Goal: Task Accomplishment & Management: Use online tool/utility

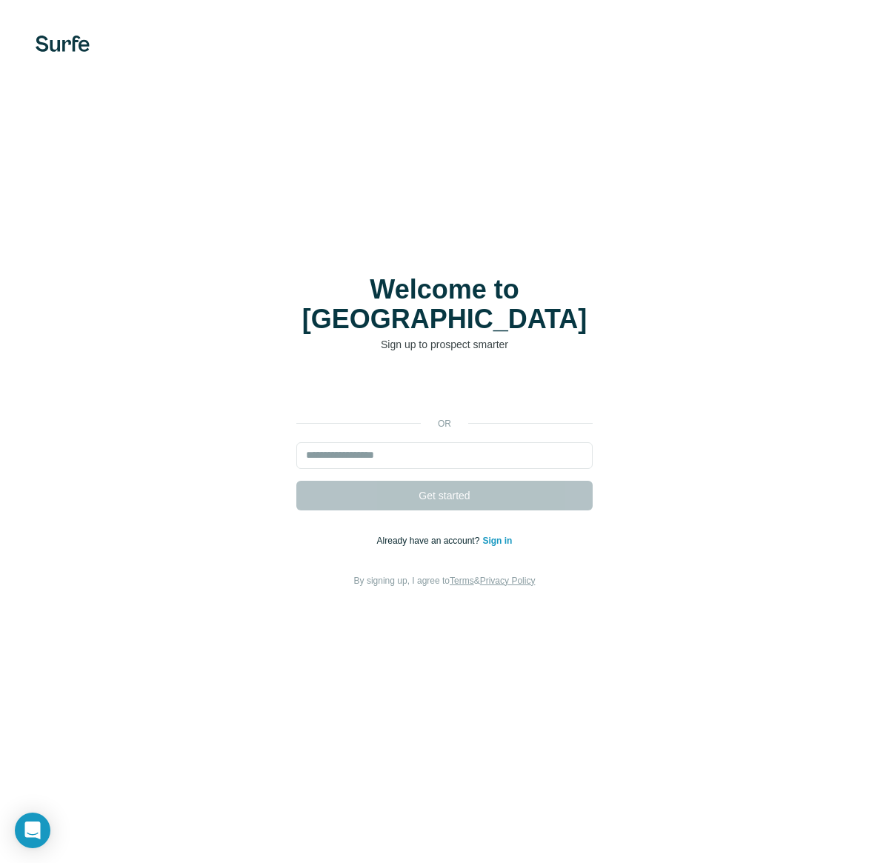
click at [390, 443] on input "email" at bounding box center [444, 455] width 296 height 27
type input "**********"
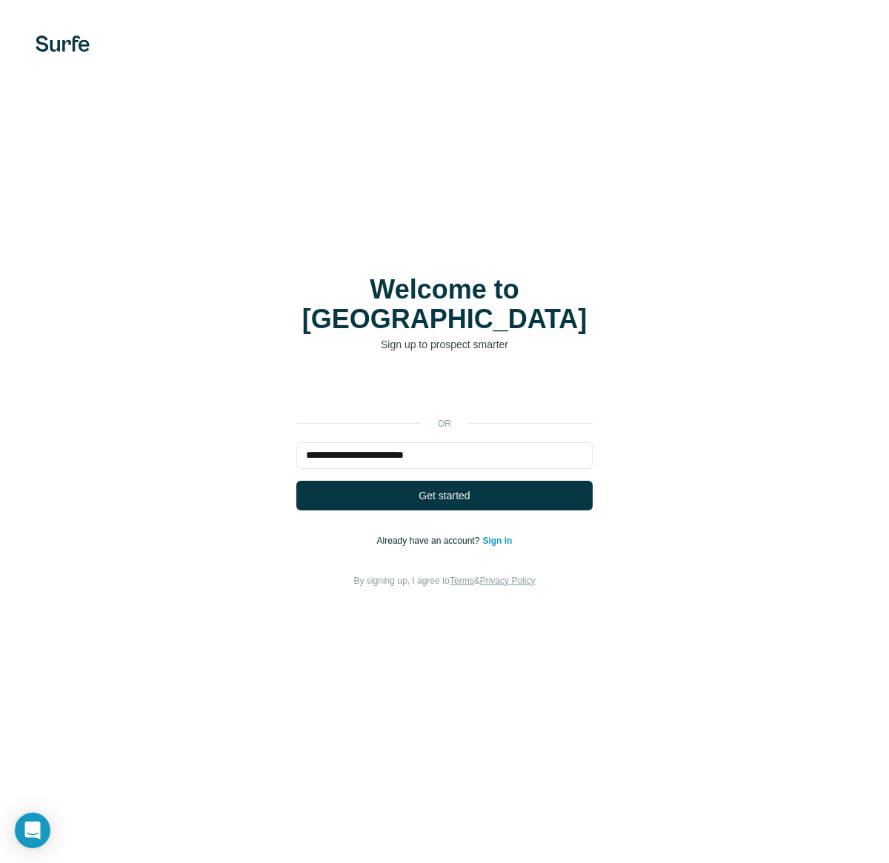
drag, startPoint x: 492, startPoint y: 475, endPoint x: 500, endPoint y: 462, distance: 15.0
click at [491, 481] on button "Get started" at bounding box center [444, 496] width 296 height 30
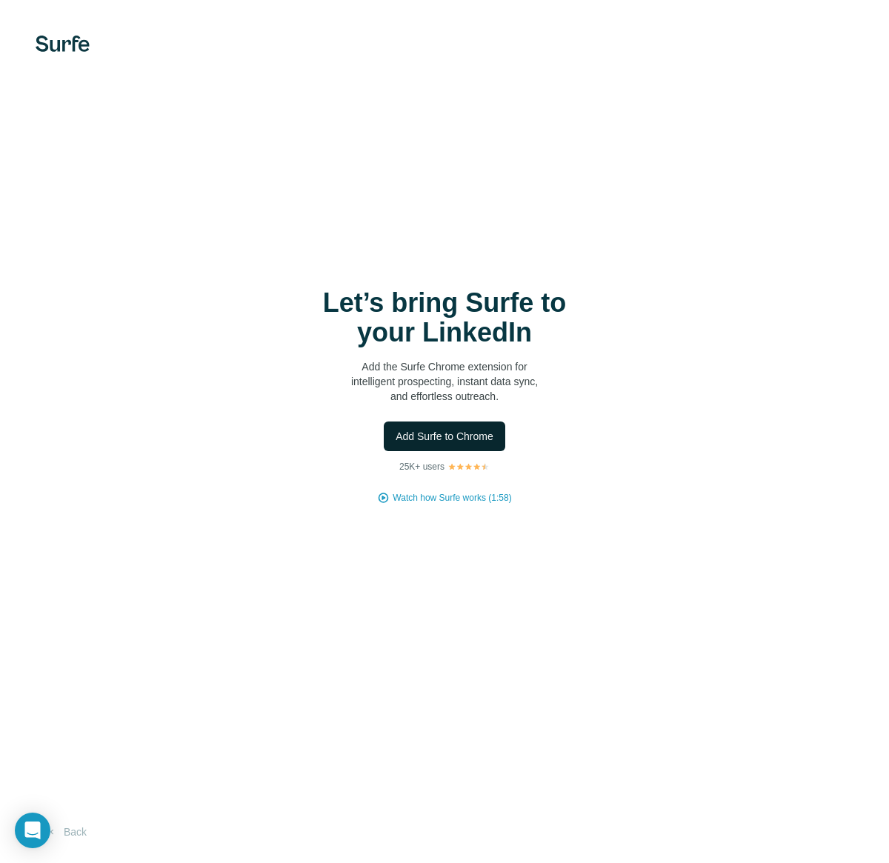
click at [466, 433] on span "Add Surfe to Chrome" at bounding box center [445, 436] width 98 height 15
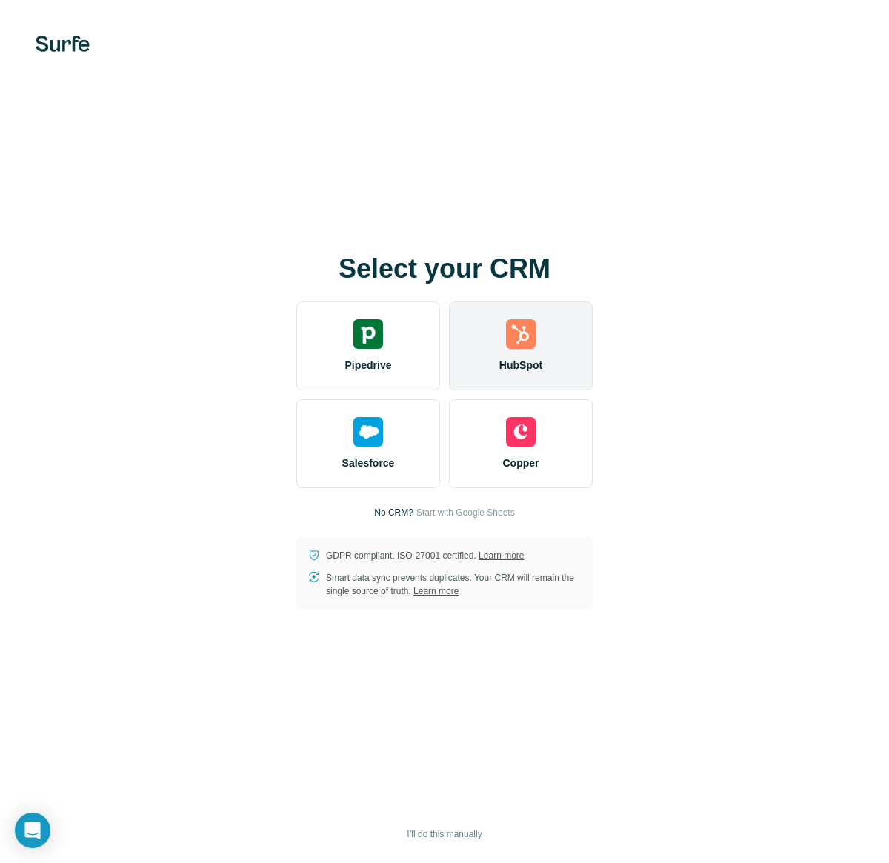
click at [501, 337] on div "HubSpot" at bounding box center [521, 346] width 144 height 89
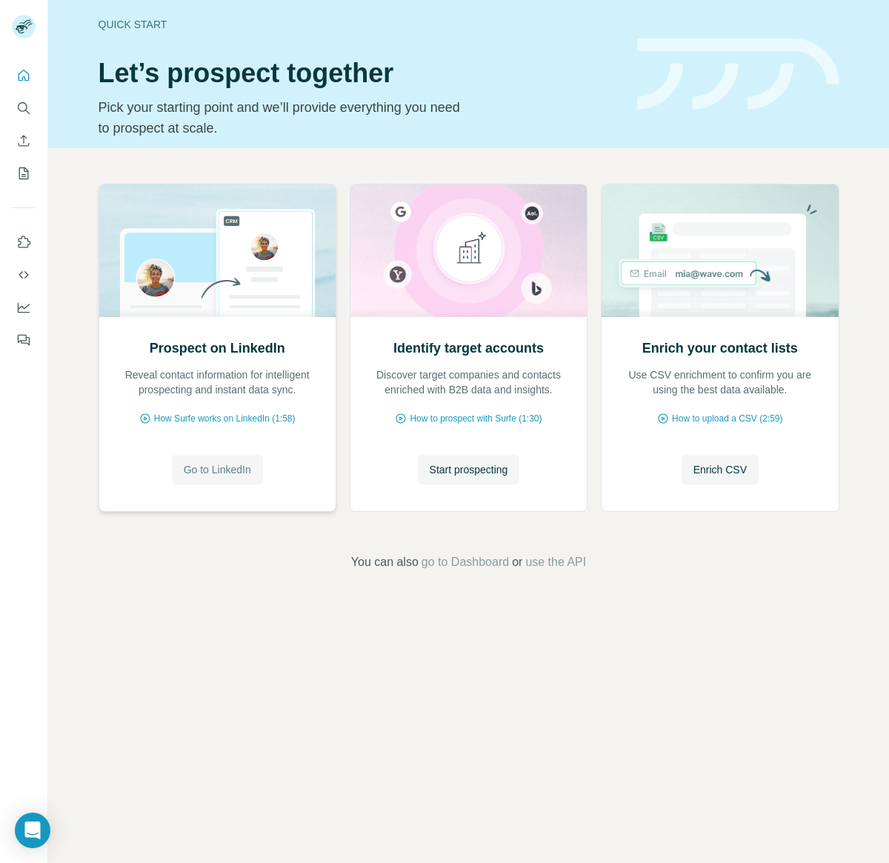
click at [223, 468] on span "Go to LinkedIn" at bounding box center [217, 469] width 67 height 15
